Goal: Task Accomplishment & Management: Manage account settings

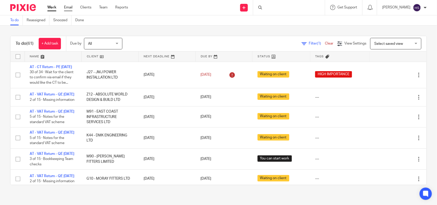
click at [67, 6] on link "Email" at bounding box center [68, 7] width 8 height 5
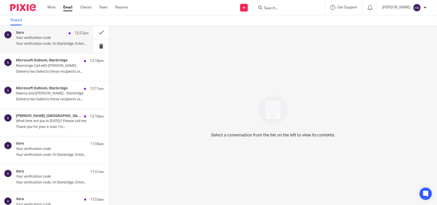
click at [51, 46] on p "Your verification code. Hi Starbridge, Enter..." at bounding box center [52, 44] width 73 height 4
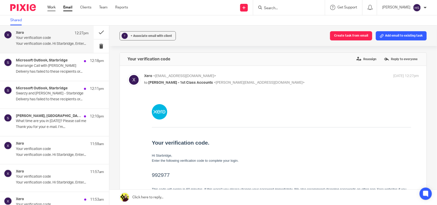
click at [53, 5] on link "Work" at bounding box center [51, 7] width 8 height 5
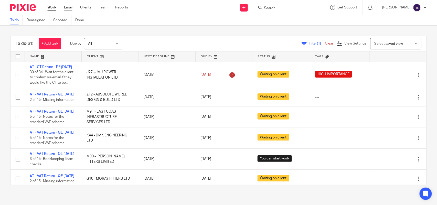
click at [71, 8] on link "Email" at bounding box center [68, 7] width 8 height 5
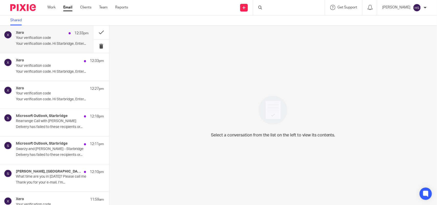
click at [59, 37] on p "Your verification code" at bounding box center [45, 38] width 58 height 4
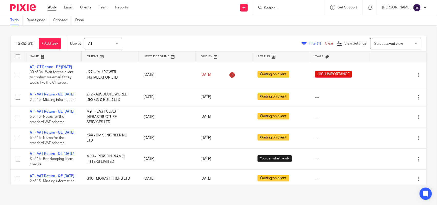
click at [309, 25] on div "To do Reassigned Snoozed Done" at bounding box center [218, 20] width 437 height 10
click at [216, 29] on div "To do (61) + Add task Due by All All Today Tomorrow This week Next week This mo…" at bounding box center [218, 111] width 437 height 170
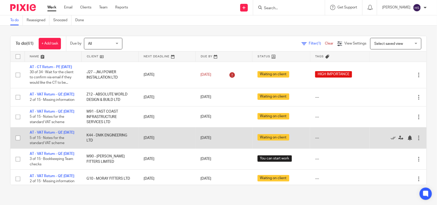
drag, startPoint x: 45, startPoint y: 150, endPoint x: 46, endPoint y: 147, distance: 3.6
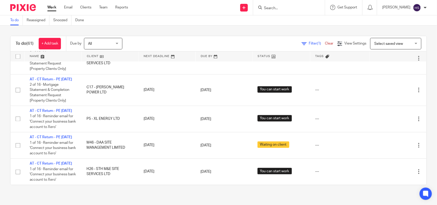
scroll to position [1599, 0]
click at [4, 111] on div "To do (61) + Add task Due by All All Today Tomorrow This week Next week This mo…" at bounding box center [218, 111] width 437 height 170
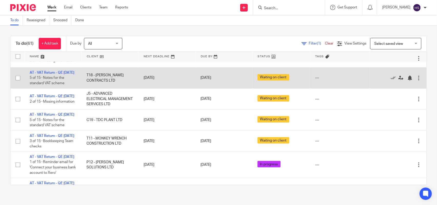
scroll to position [128, 0]
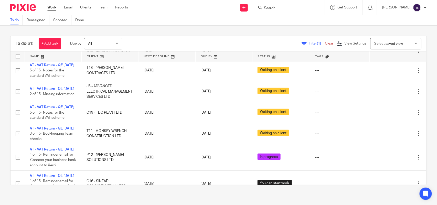
click at [254, 34] on div "To do (61) + Add task Due by All All Today Tomorrow This week Next week This mo…" at bounding box center [218, 111] width 437 height 170
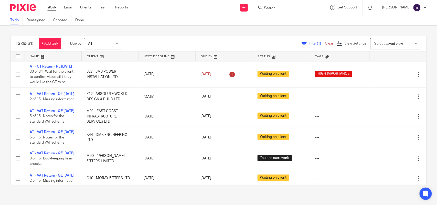
scroll to position [0, 0]
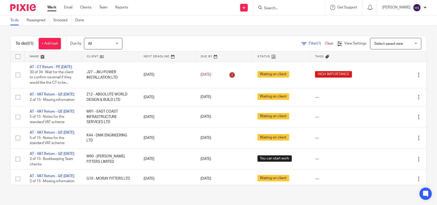
click at [119, 45] on div "All All" at bounding box center [103, 44] width 38 height 12
click at [185, 26] on div "To do (61) + Add task Due by All All Today Tomorrow This week Next week This mo…" at bounding box center [218, 111] width 437 height 170
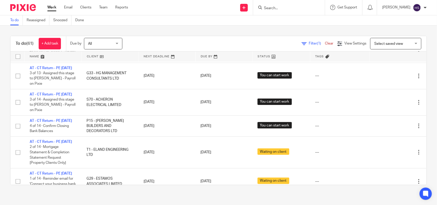
scroll to position [1057, 0]
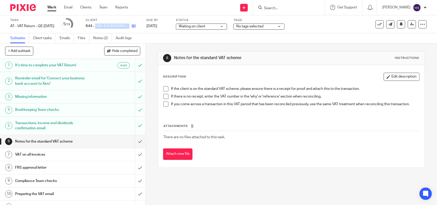
drag, startPoint x: 102, startPoint y: 25, endPoint x: 140, endPoint y: 23, distance: 37.4
click at [140, 24] on div "K44 - DMK ENGINEERING LTD" at bounding box center [113, 26] width 54 height 5
copy div "DMK ENGINEERING LTD"
click at [108, 37] on link "Notes (2)" at bounding box center [102, 38] width 19 height 10
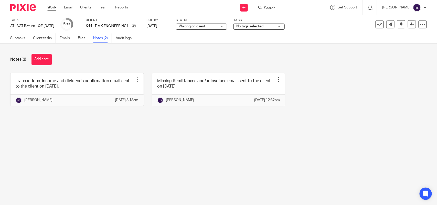
click at [84, 94] on link at bounding box center [77, 89] width 133 height 33
